Goal: Find specific page/section: Find specific page/section

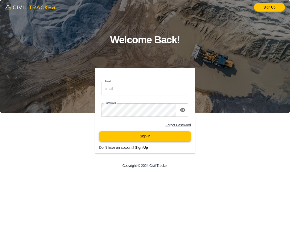
type input "[EMAIL_ADDRESS][DOMAIN_NAME]"
click at [137, 141] on button "Sign In" at bounding box center [144, 136] width 91 height 10
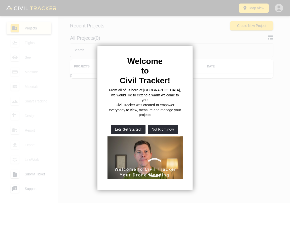
click at [161, 125] on button "Not Right now" at bounding box center [163, 129] width 30 height 9
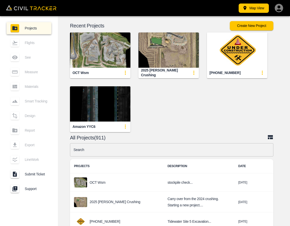
click at [144, 145] on input "text" at bounding box center [171, 149] width 203 height 13
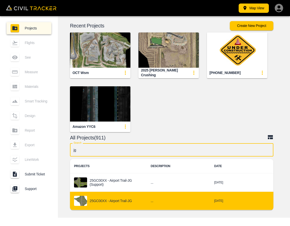
type input "jg"
click at [122, 196] on div "25GC00XX - Airport Trail-JG" at bounding box center [108, 201] width 69 height 10
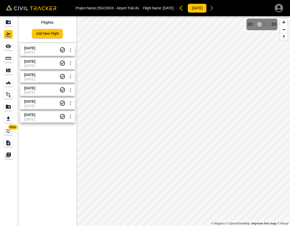
click at [33, 66] on span "07-09-2025" at bounding box center [41, 66] width 35 height 4
click at [9, 50] on div "See" at bounding box center [8, 46] width 9 height 8
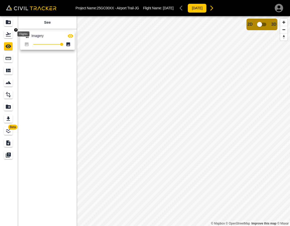
click at [7, 36] on icon "Flights" at bounding box center [8, 34] width 5 height 4
